Goal: Information Seeking & Learning: Learn about a topic

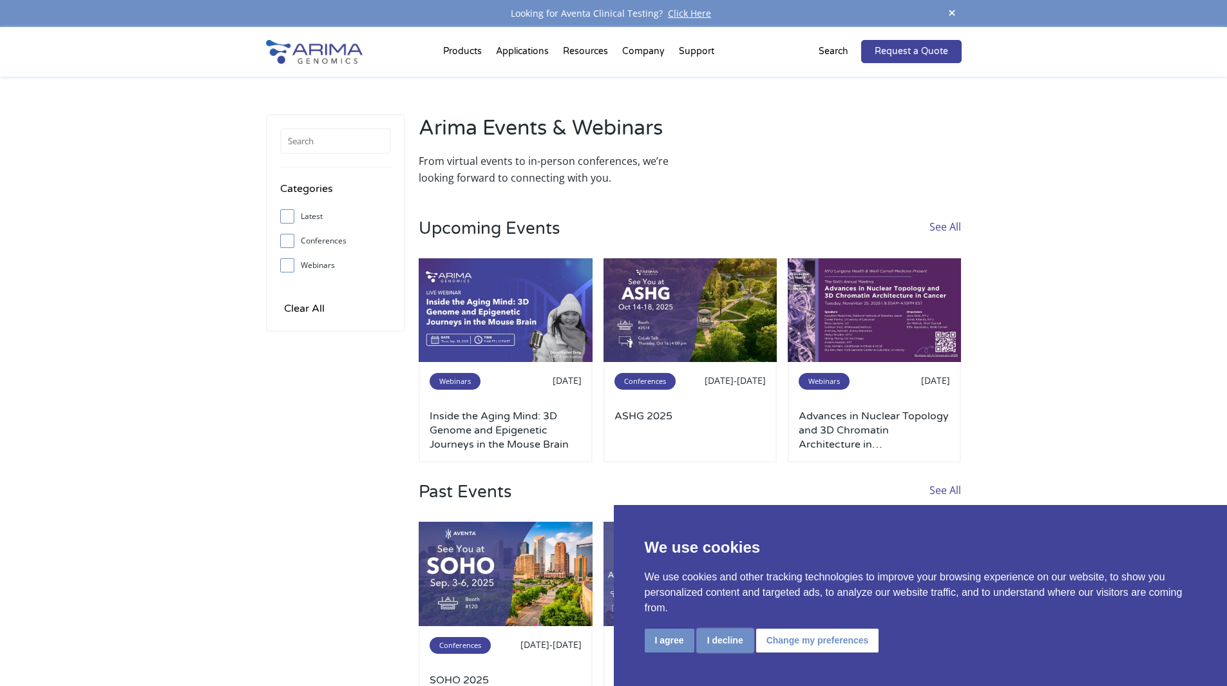
click at [734, 633] on button "I decline" at bounding box center [725, 641] width 57 height 24
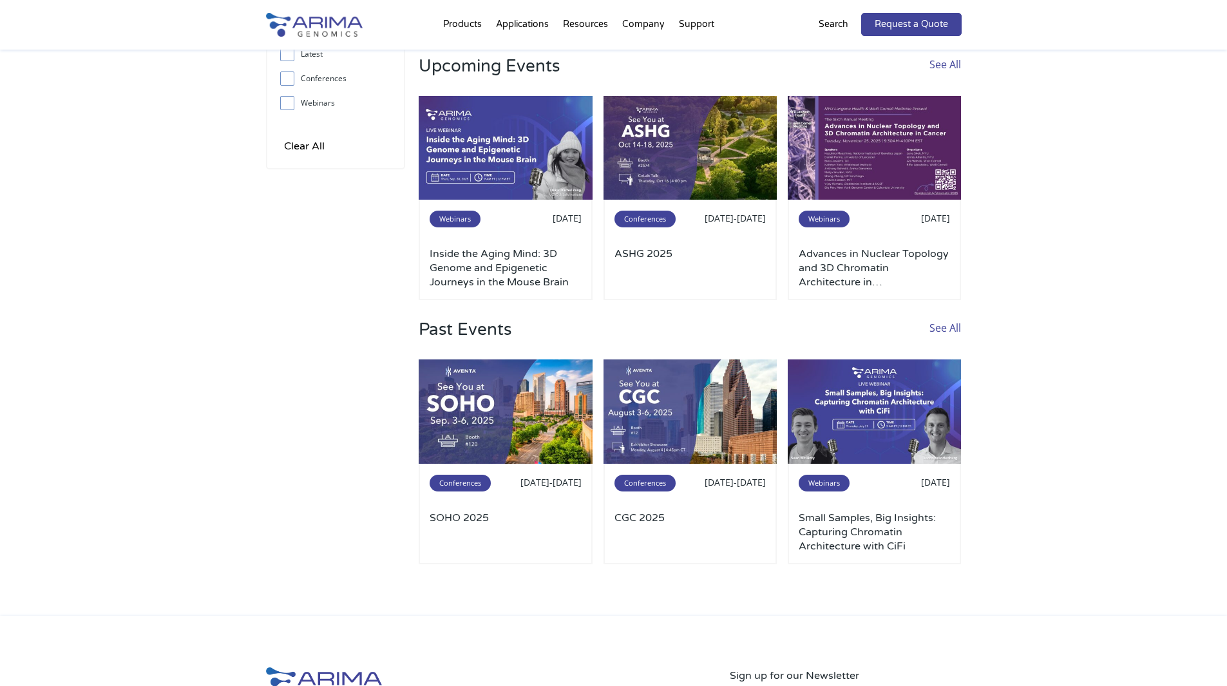
scroll to position [173, 0]
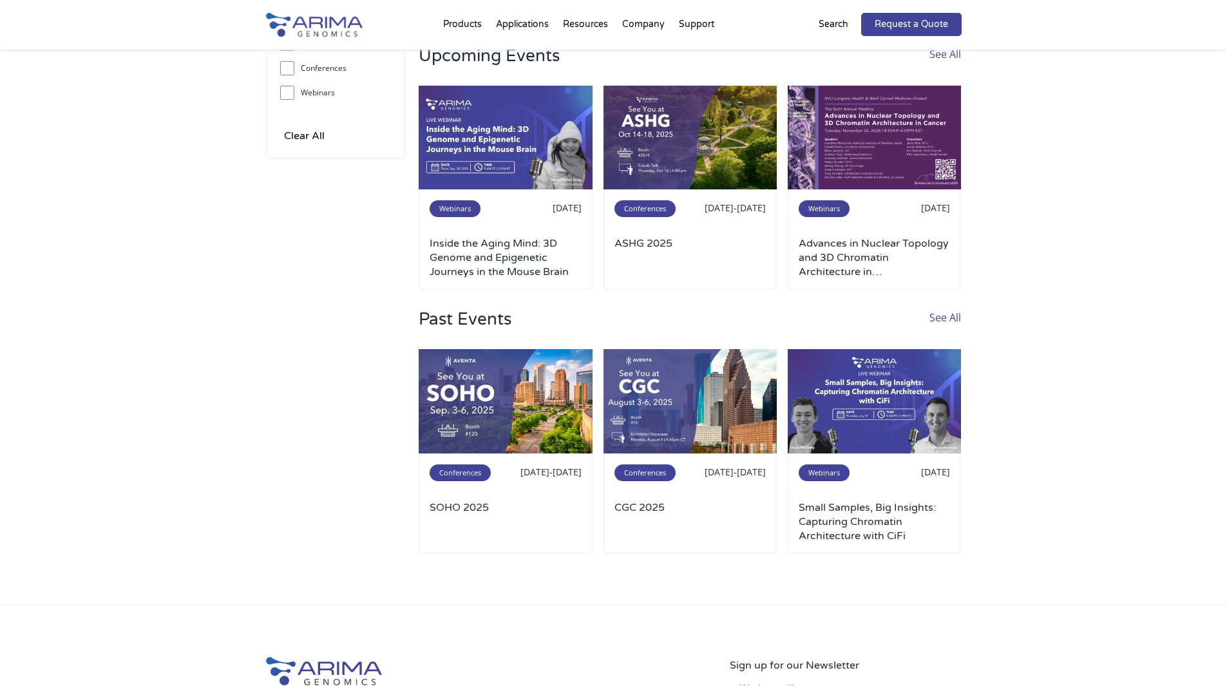
click at [949, 312] on link "See All" at bounding box center [945, 329] width 32 height 40
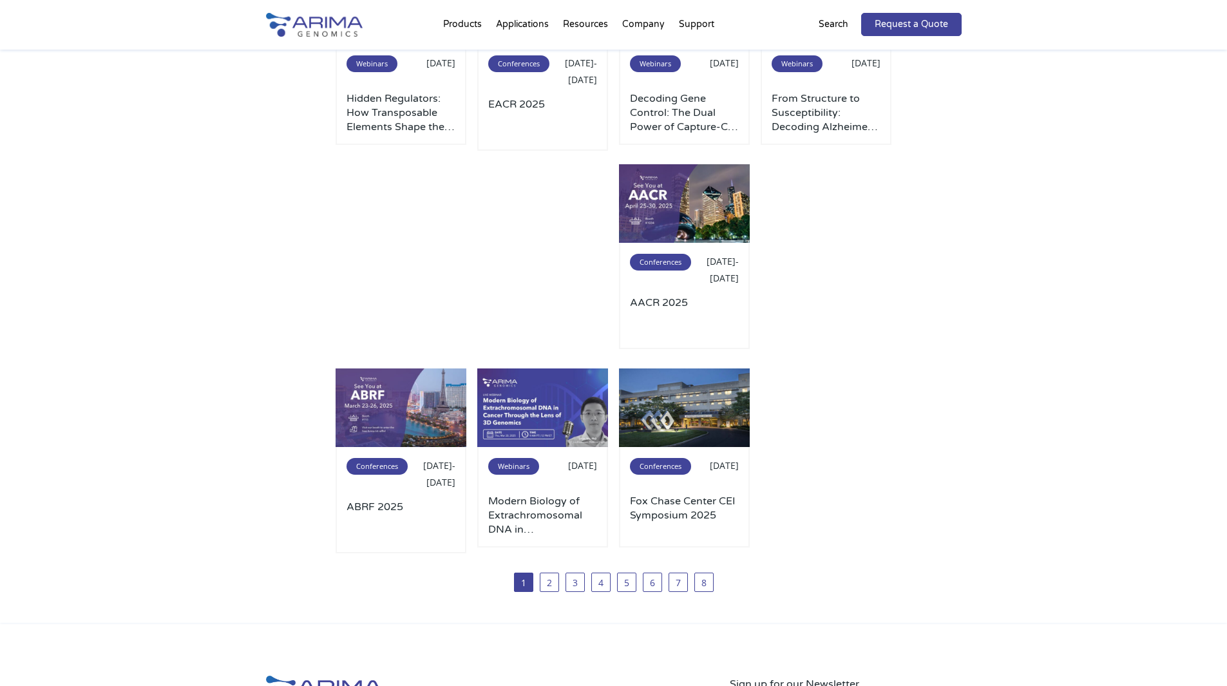
scroll to position [406, 0]
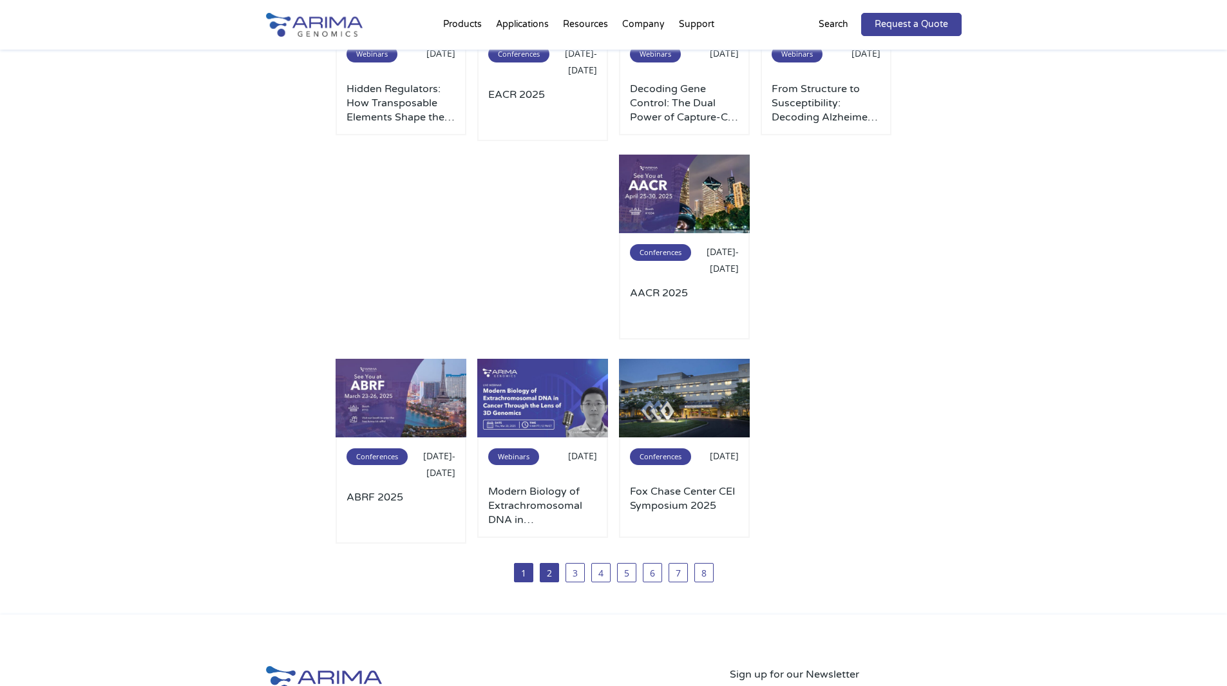
click at [554, 570] on link "2" at bounding box center [549, 572] width 19 height 19
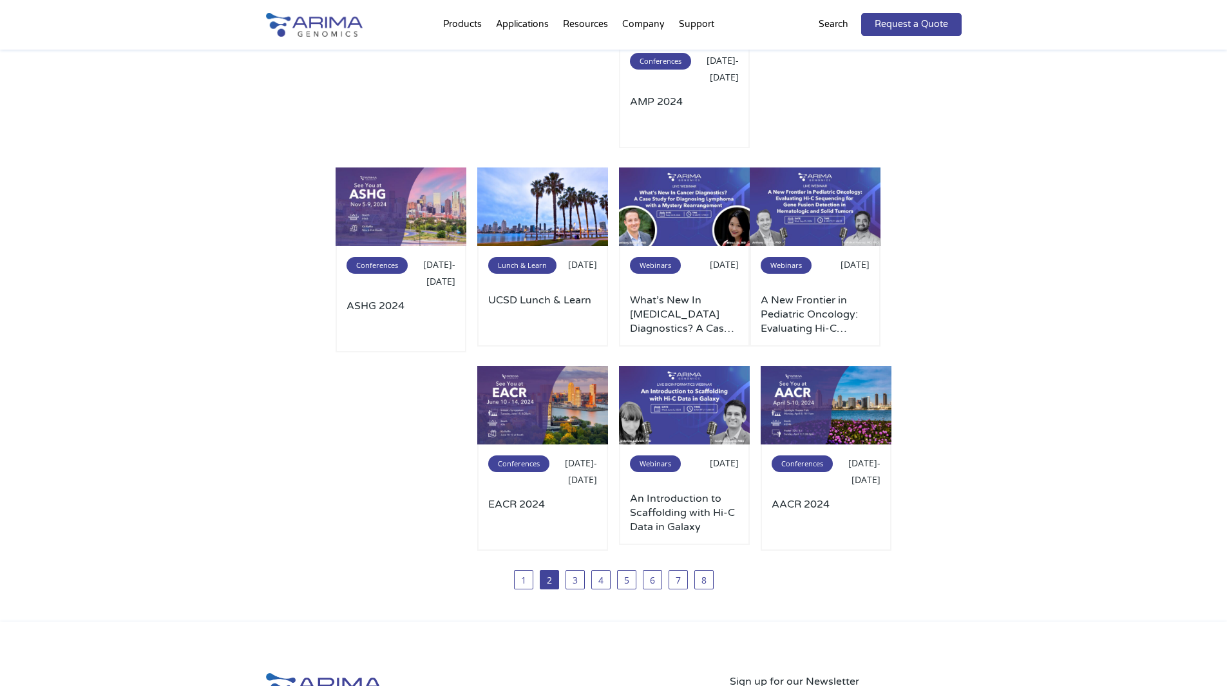
scroll to position [399, 0]
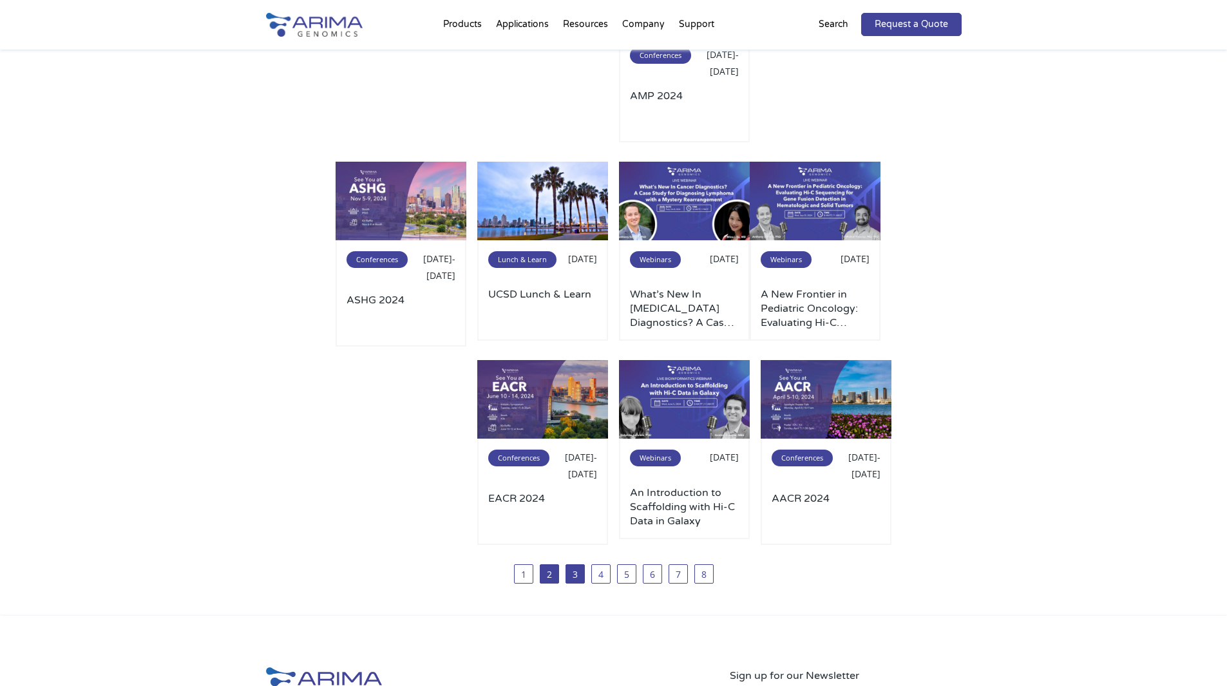
click at [570, 567] on link "3" at bounding box center [574, 573] width 19 height 19
